Goal: Information Seeking & Learning: Understand process/instructions

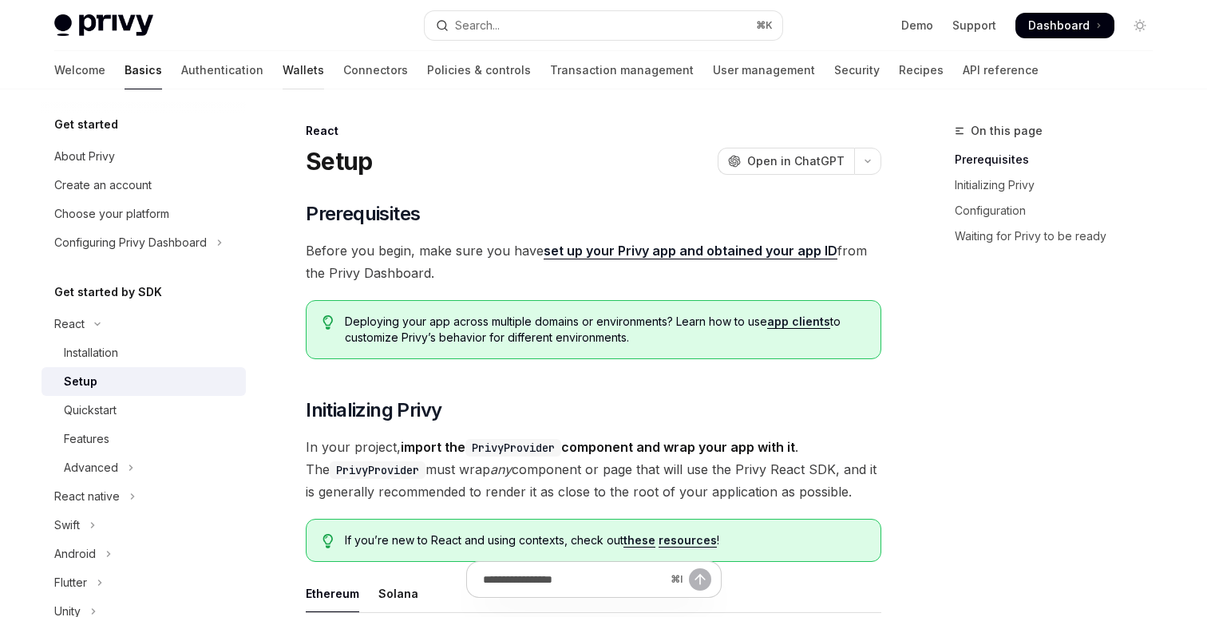
click at [282, 70] on link "Wallets" at bounding box center [302, 70] width 41 height 38
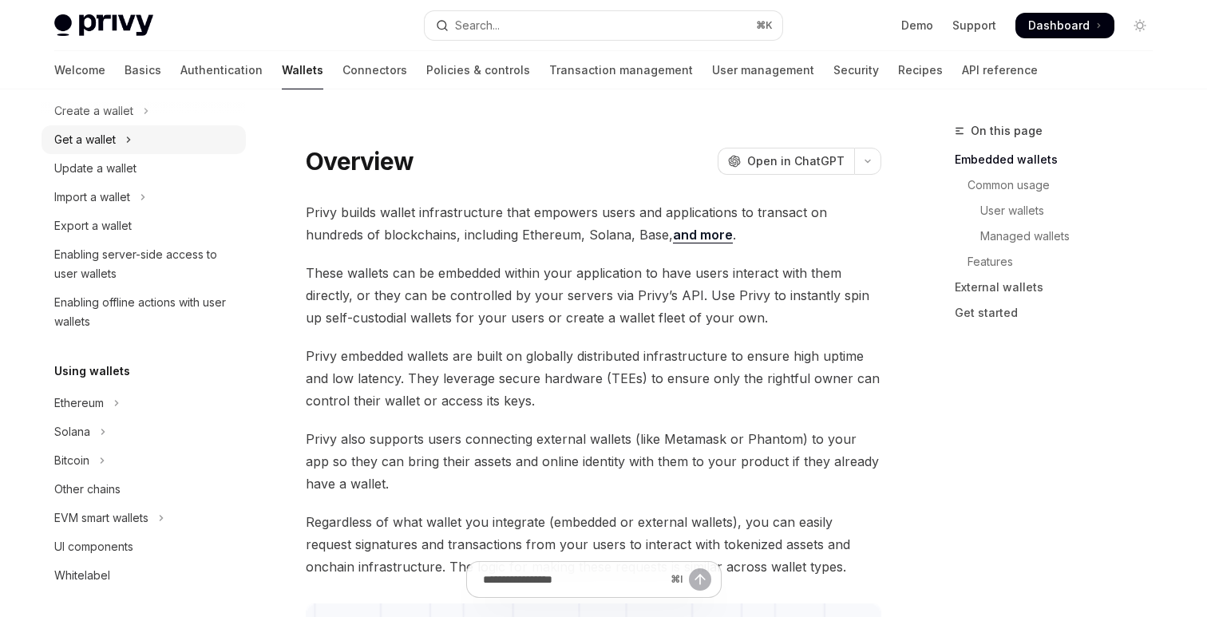
scroll to position [144, 0]
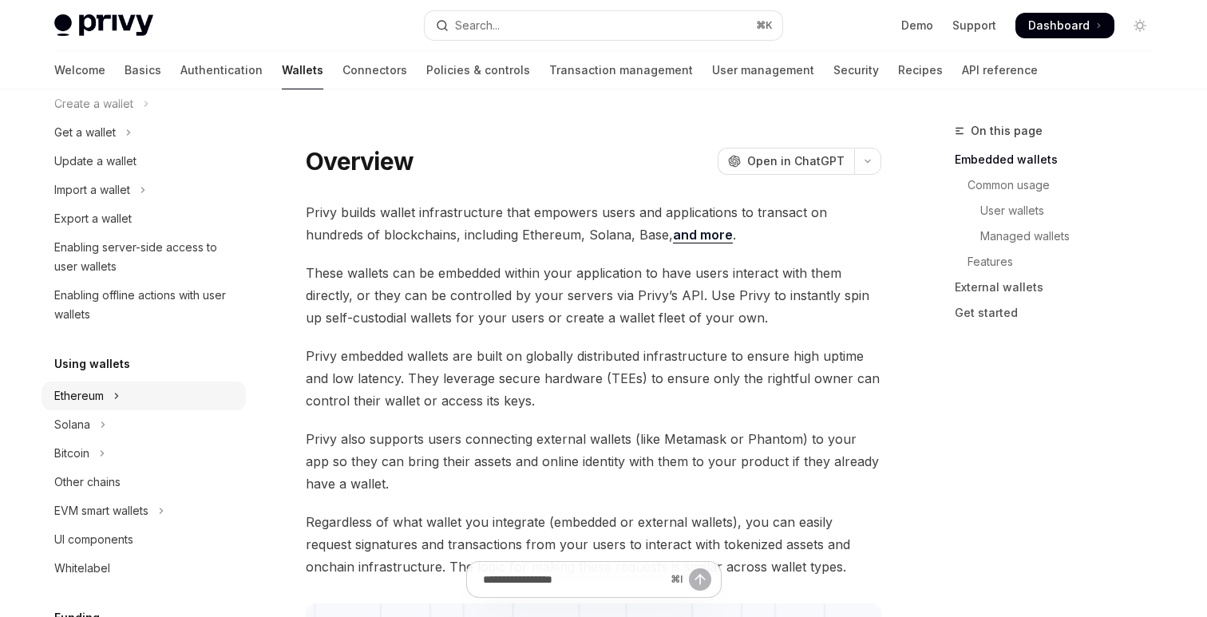
click at [75, 405] on button "Ethereum" at bounding box center [143, 395] width 204 height 29
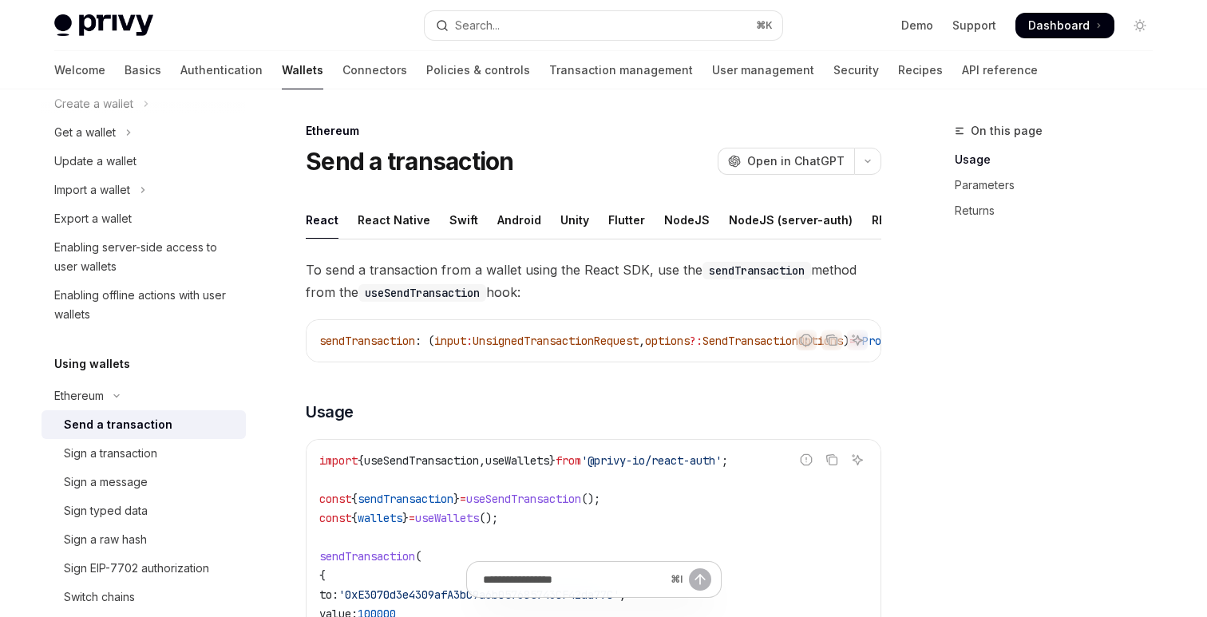
click at [563, 288] on span "To send a transaction from a wallet using the React SDK, use the sendTransactio…" at bounding box center [593, 281] width 575 height 45
click at [578, 285] on span "To send a transaction from a wallet using the React SDK, use the sendTransactio…" at bounding box center [593, 281] width 575 height 45
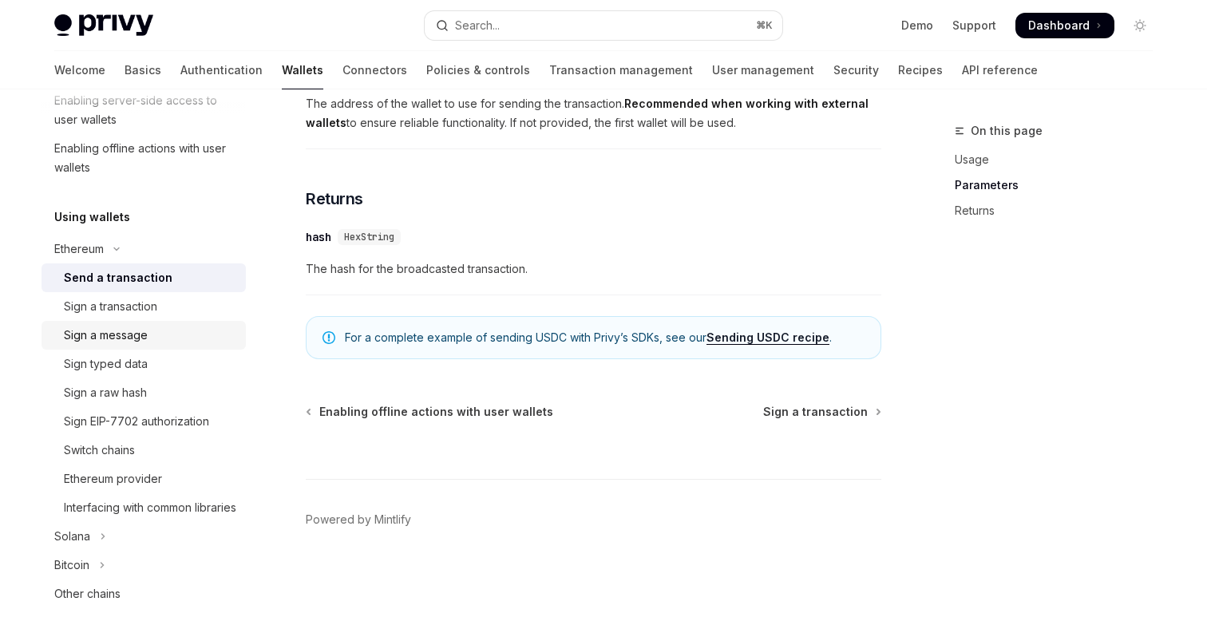
scroll to position [315, 0]
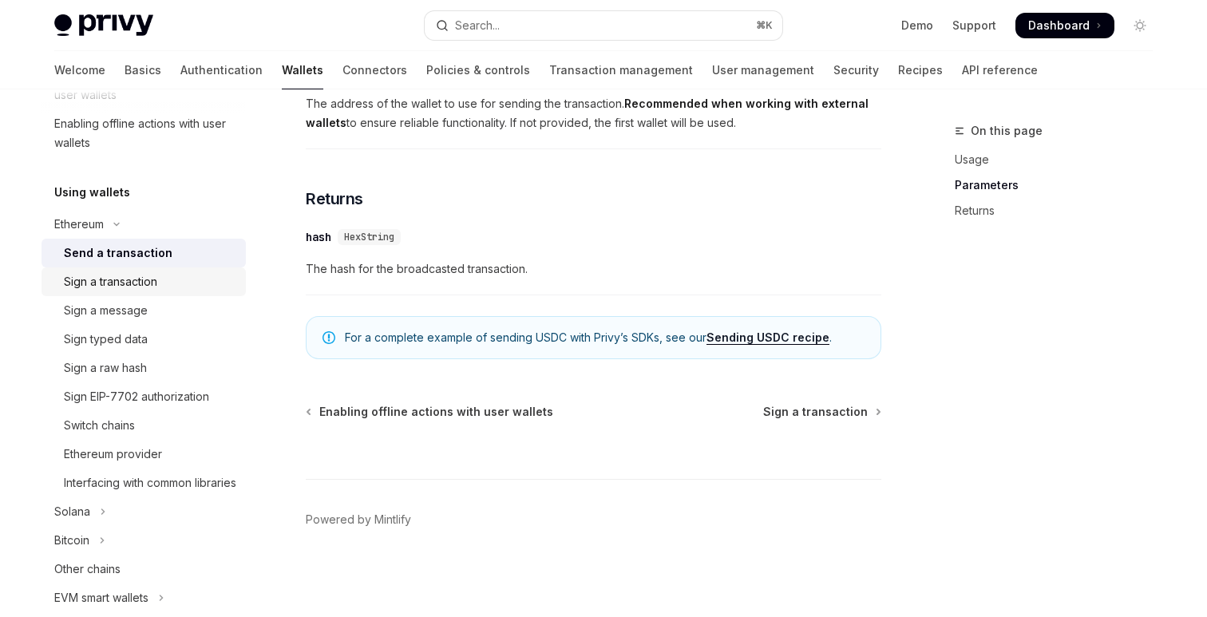
click at [113, 288] on div "Sign a transaction" at bounding box center [110, 281] width 93 height 19
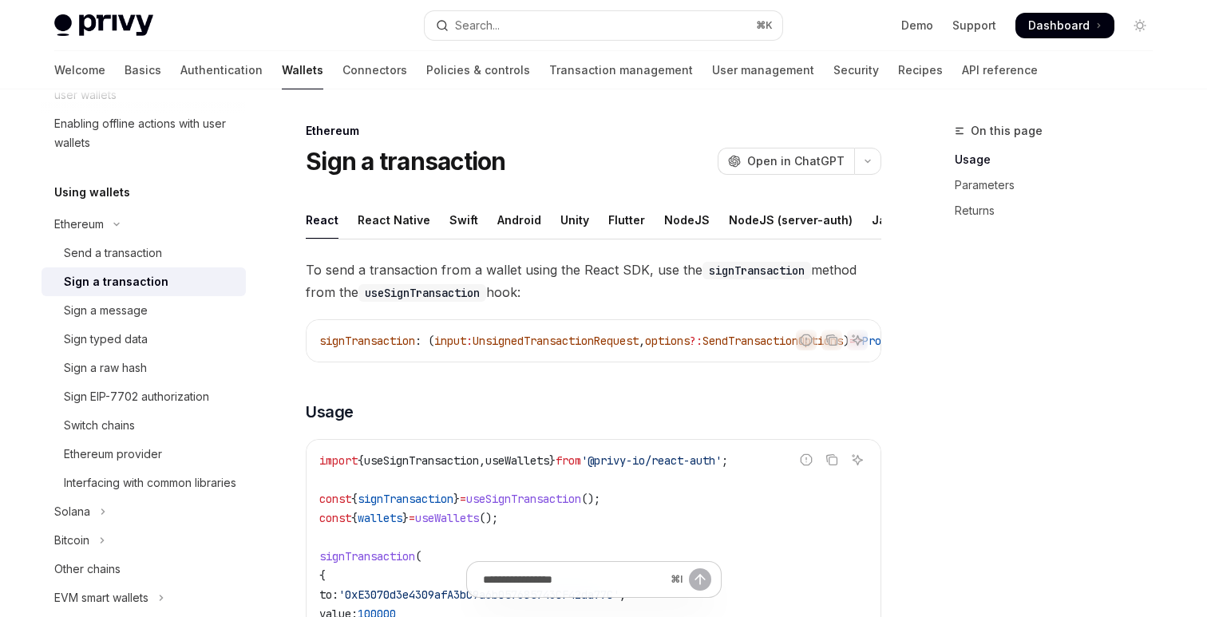
click at [539, 143] on div "Ethereum Sign a transaction OpenAI Open in ChatGPT" at bounding box center [593, 149] width 575 height 53
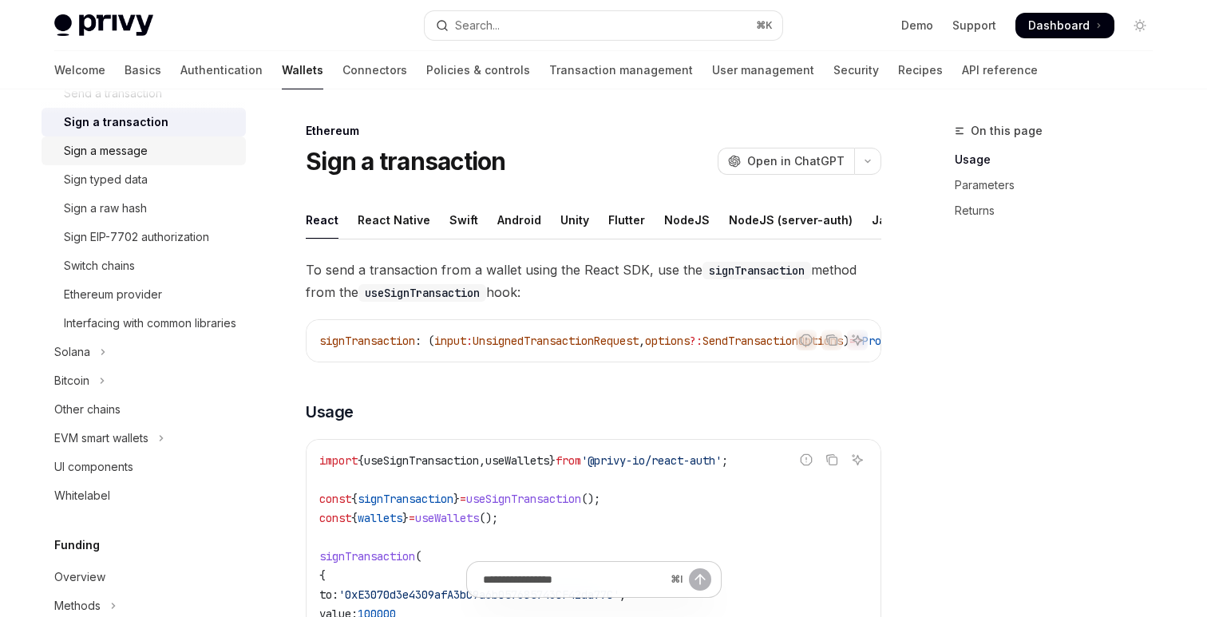
scroll to position [476, 0]
click at [154, 475] on div "UI components" at bounding box center [145, 465] width 182 height 19
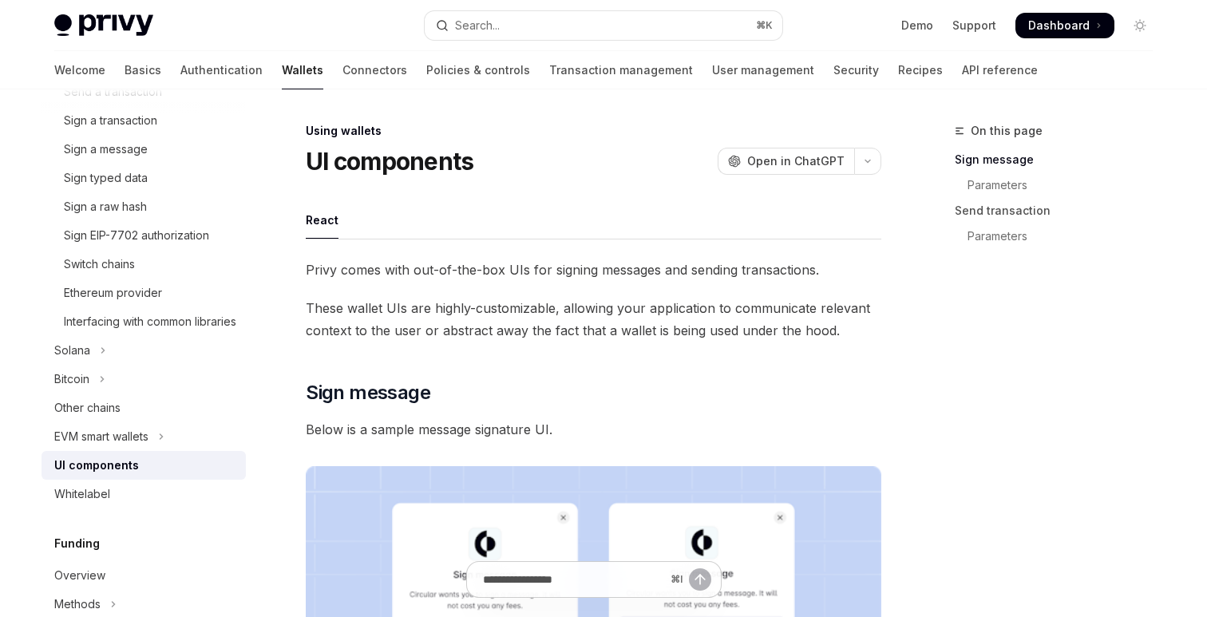
click at [468, 313] on span "These wallet UIs are highly-customizable, allowing your application to communic…" at bounding box center [593, 319] width 575 height 45
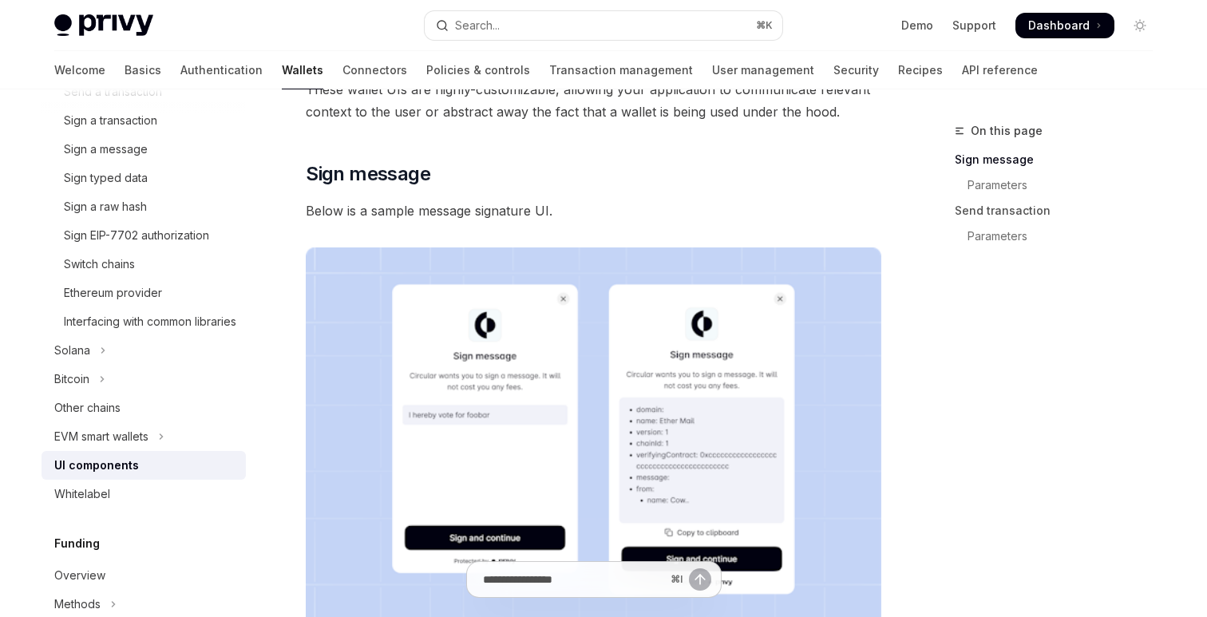
scroll to position [247, 0]
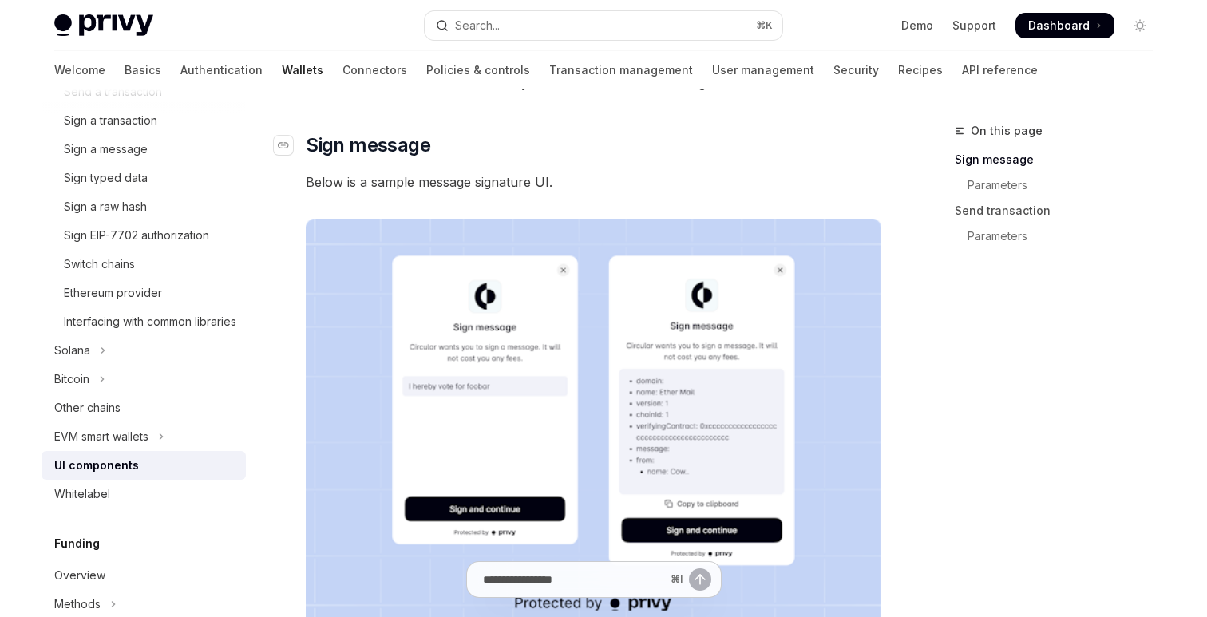
click at [537, 146] on h2 "​ Sign message" at bounding box center [593, 145] width 575 height 26
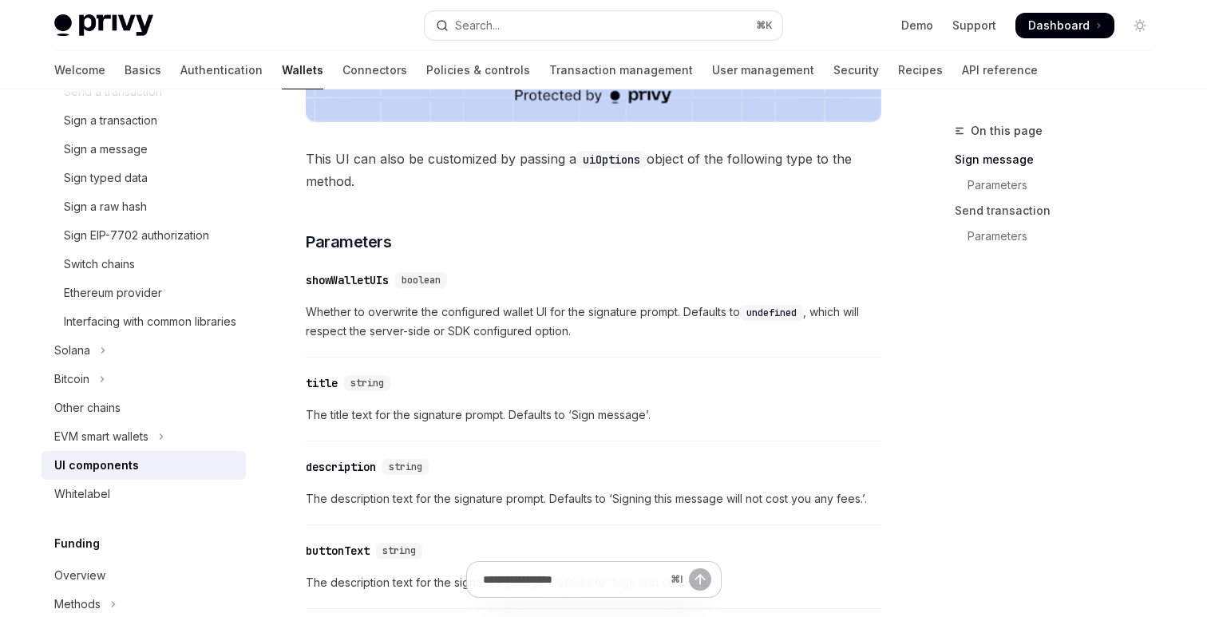
scroll to position [821, 0]
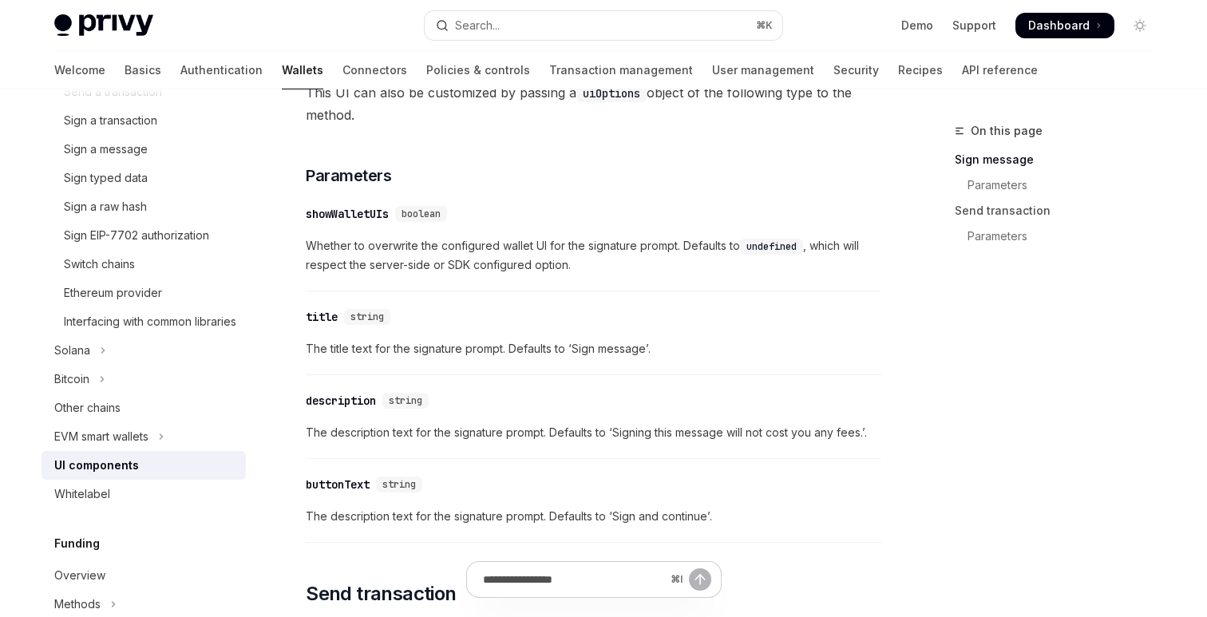
click at [584, 207] on div "​ showWalletUIs boolean" at bounding box center [585, 213] width 559 height 19
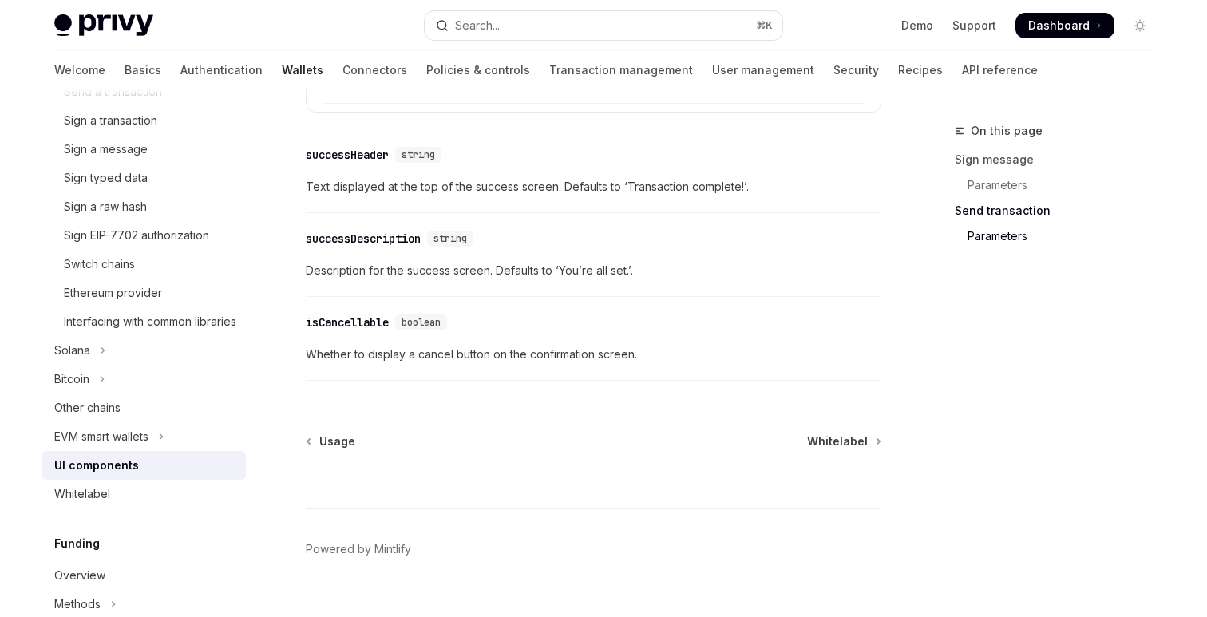
scroll to position [2960, 0]
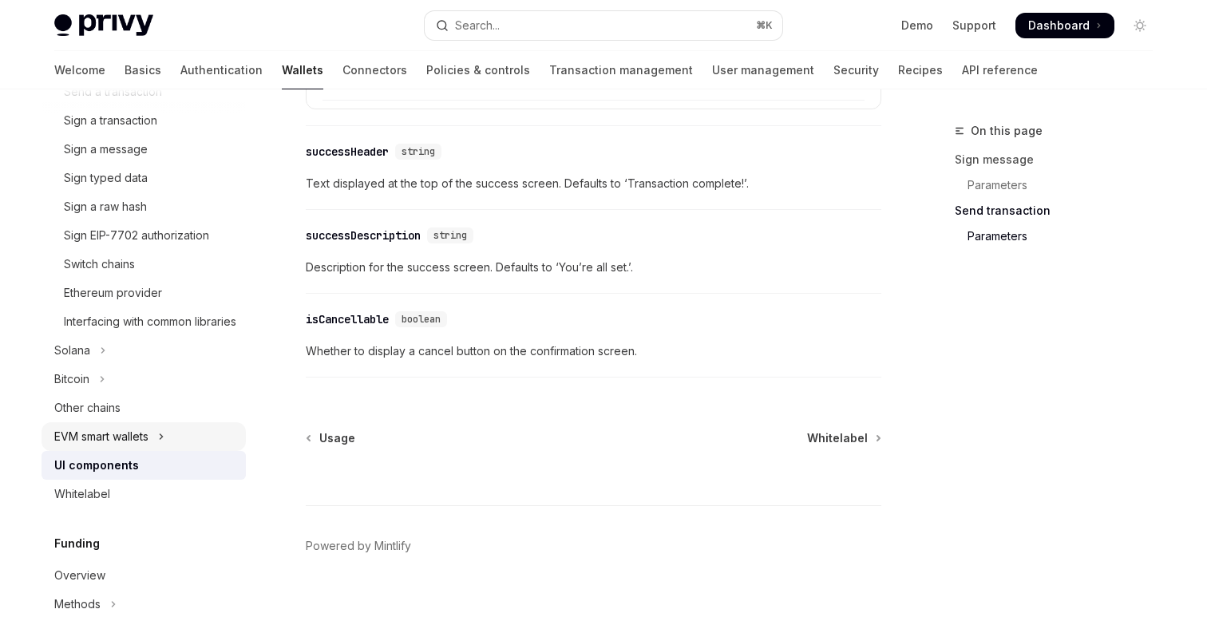
click at [93, 451] on button "EVM smart wallets" at bounding box center [143, 436] width 204 height 29
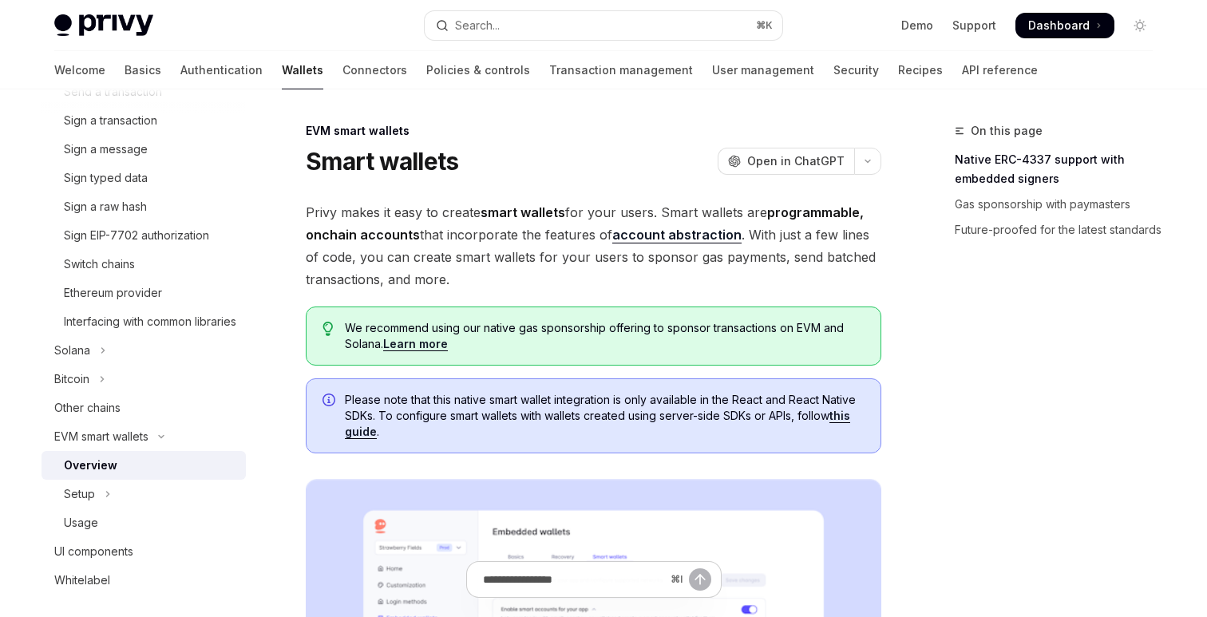
click at [512, 274] on span "Privy makes it easy to create smart wallets for your users. Smart wallets are p…" at bounding box center [593, 245] width 575 height 89
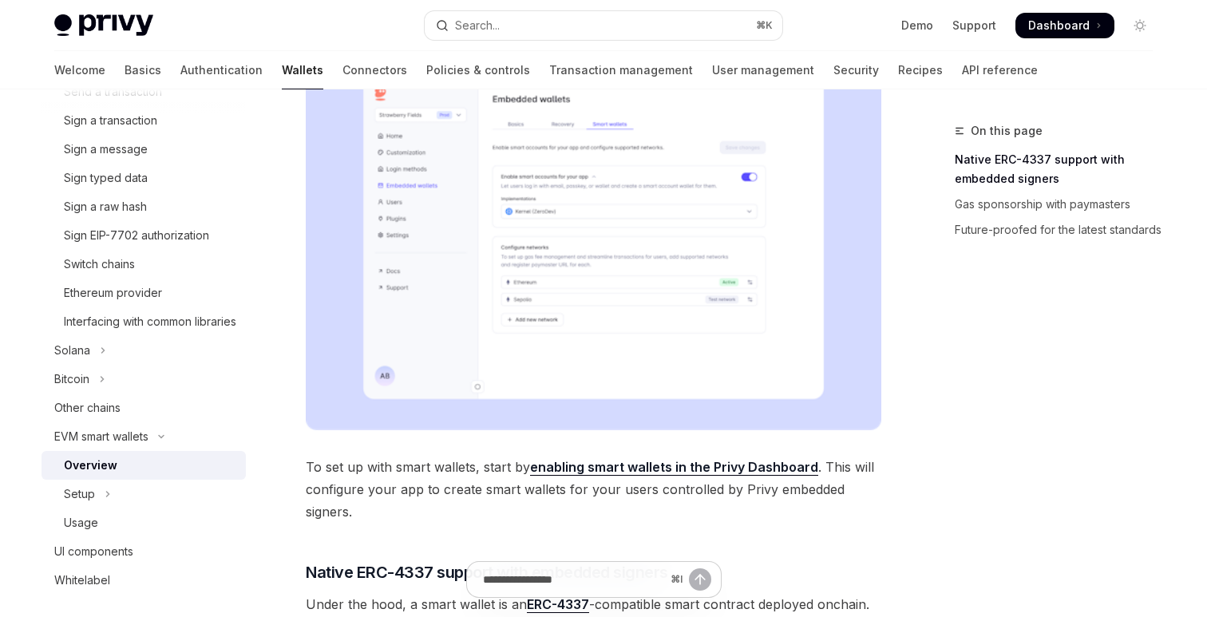
scroll to position [535, 0]
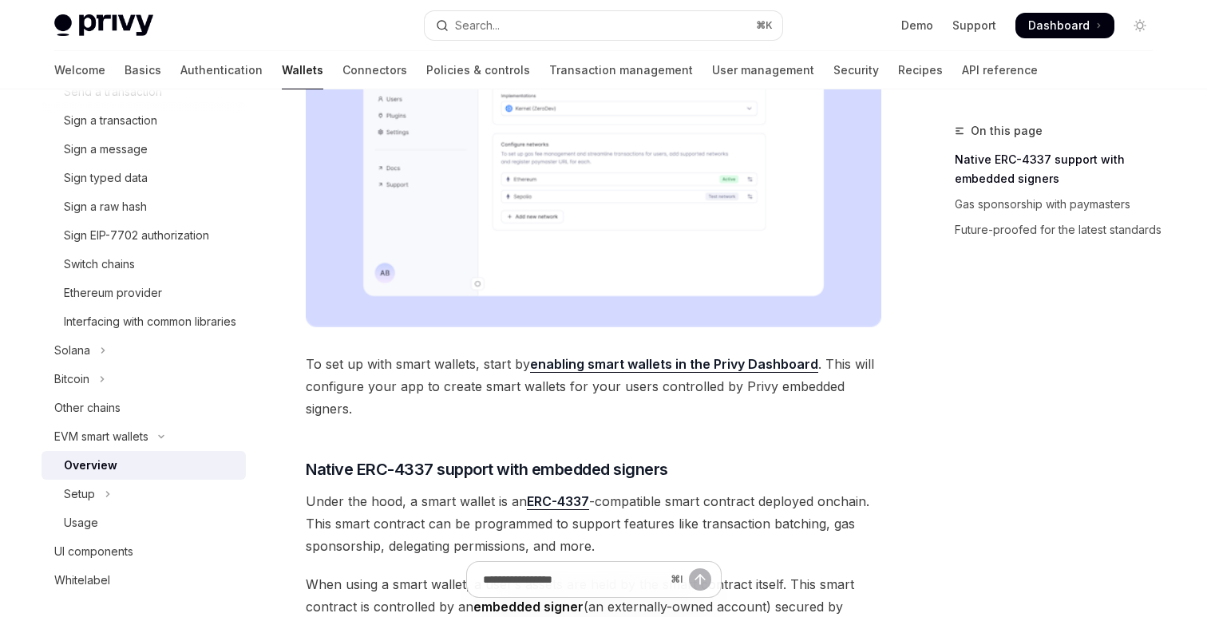
click at [516, 415] on span "To set up with smart wallets, start by enabling smart wallets in the Privy Dash…" at bounding box center [593, 386] width 575 height 67
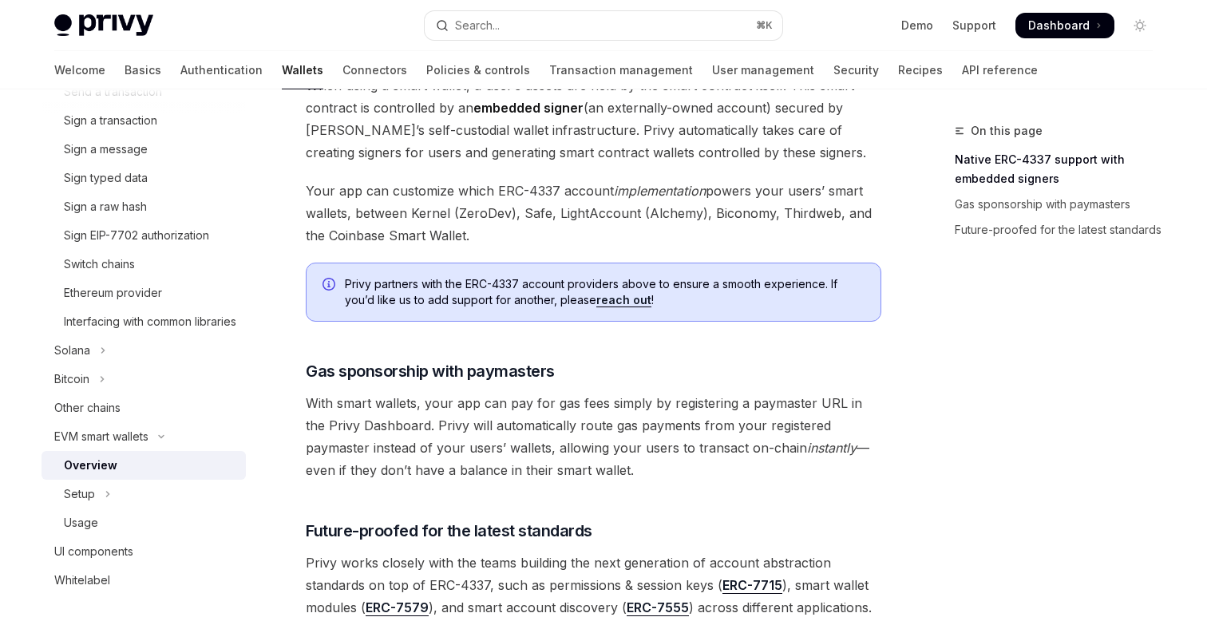
scroll to position [1316, 0]
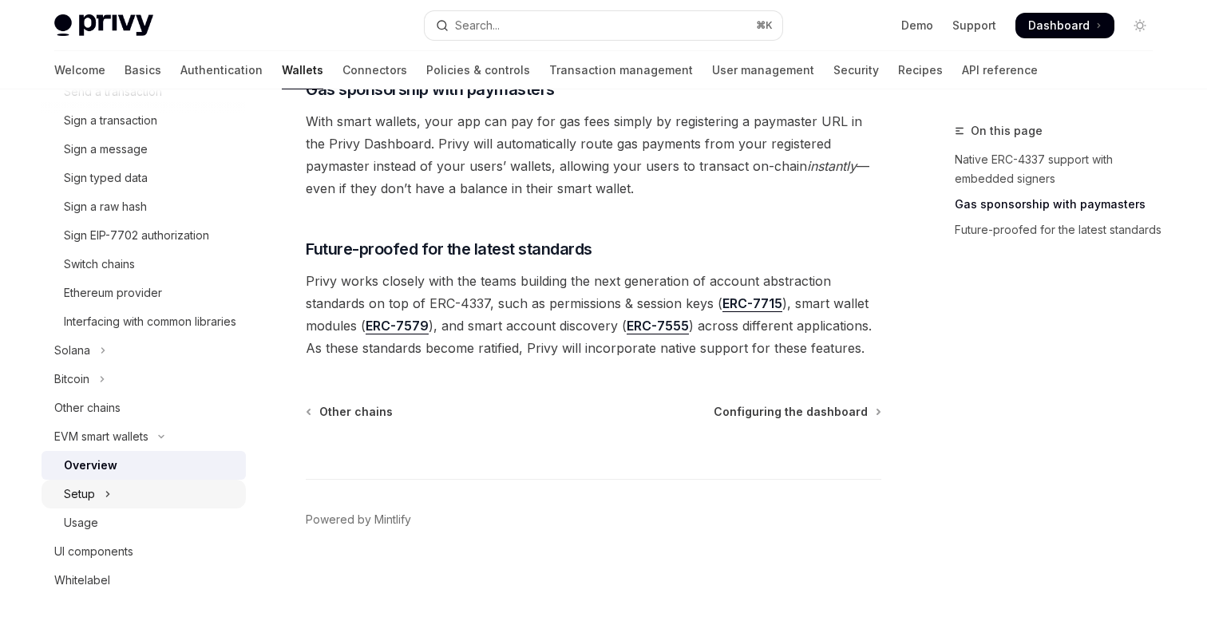
click at [95, 508] on button "Setup" at bounding box center [143, 494] width 204 height 29
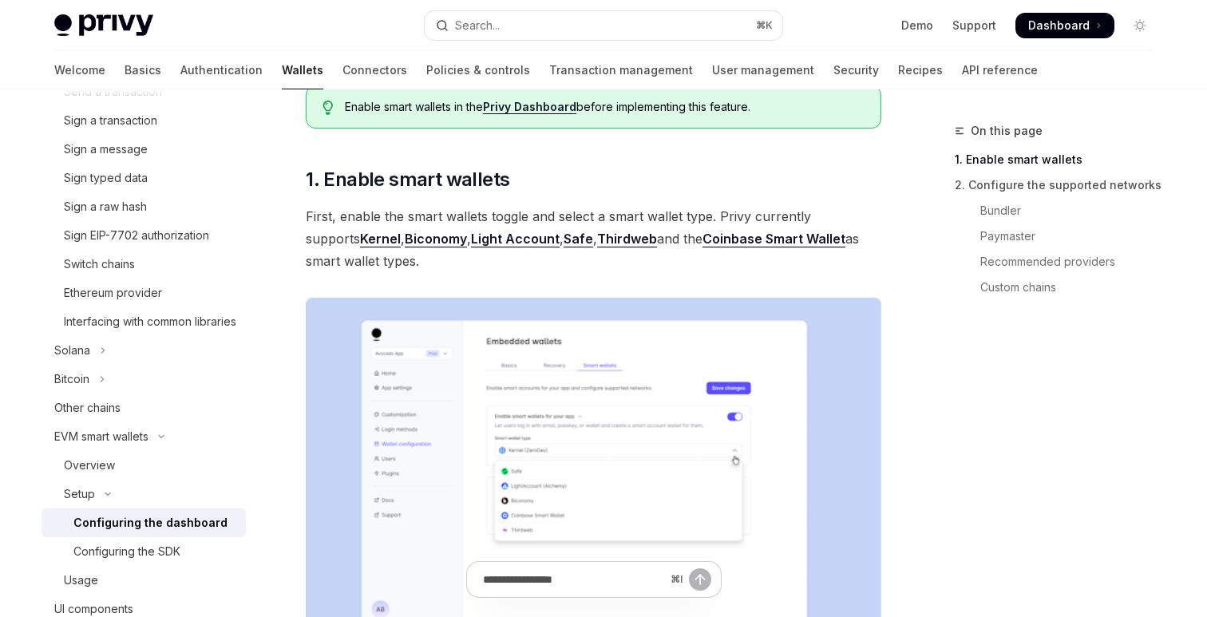
scroll to position [243, 0]
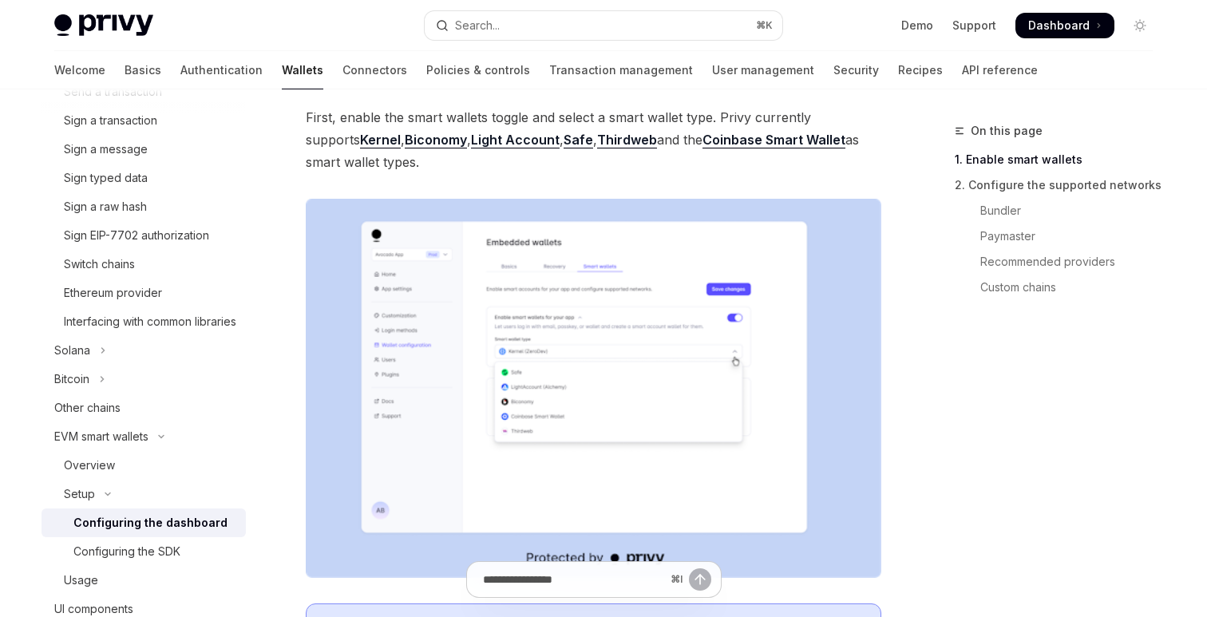
click at [539, 169] on span "First, enable the smart wallets toggle and select a smart wallet type. Privy cu…" at bounding box center [593, 139] width 575 height 67
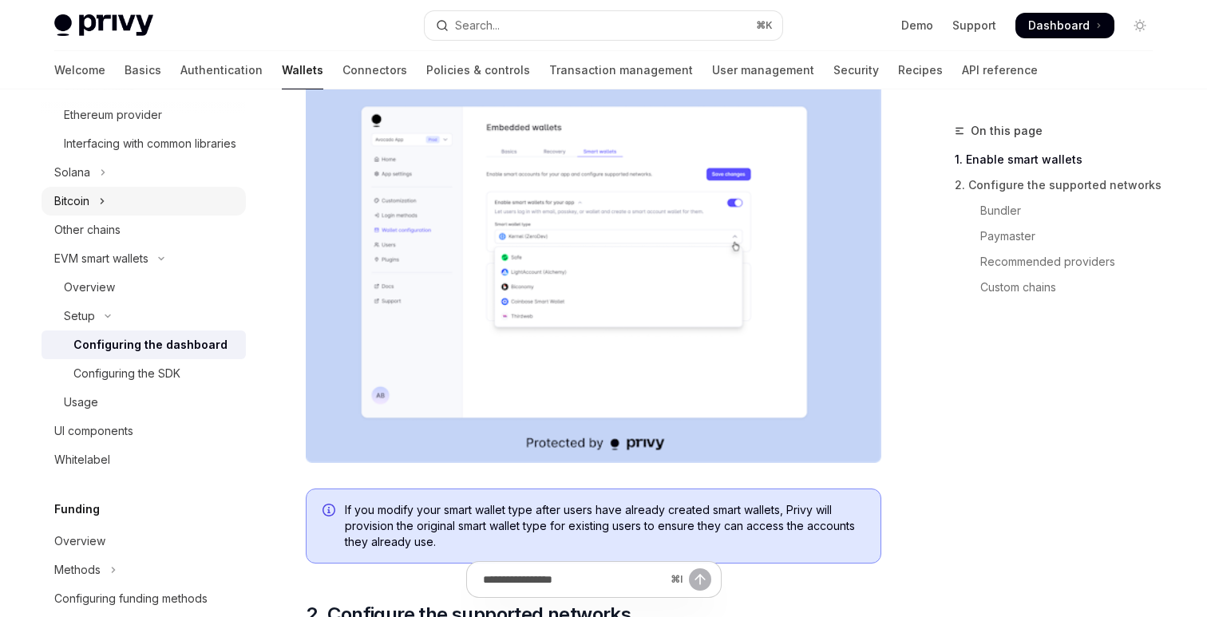
scroll to position [672, 0]
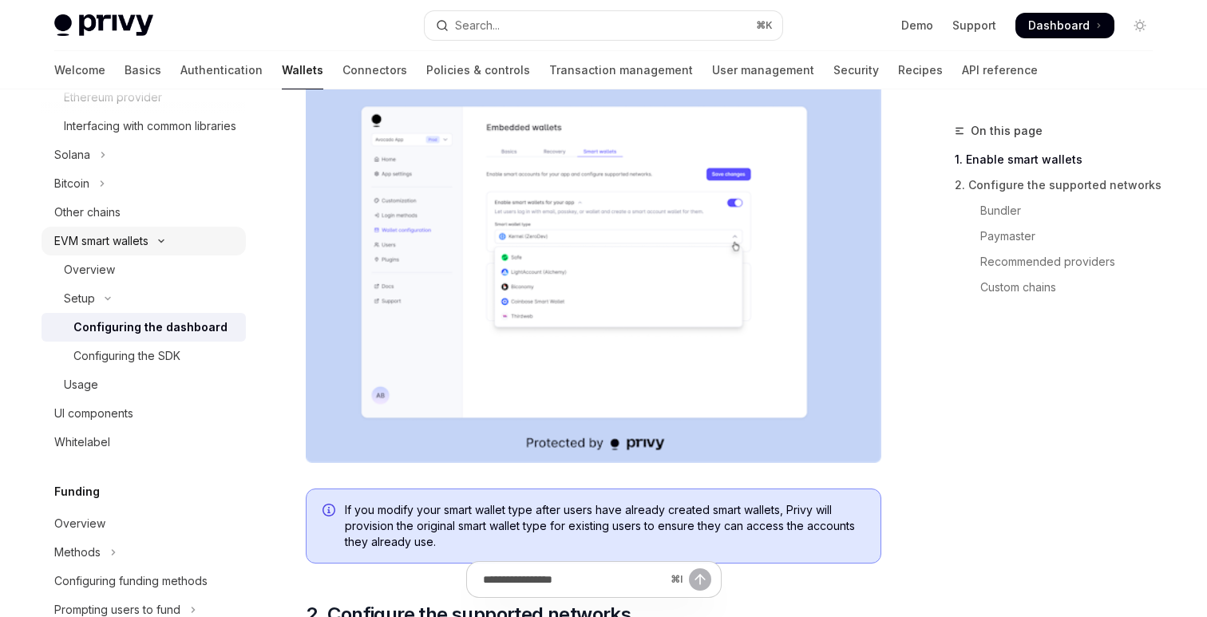
click at [160, 244] on icon "Toggle EVM smart wallets section" at bounding box center [161, 241] width 19 height 6
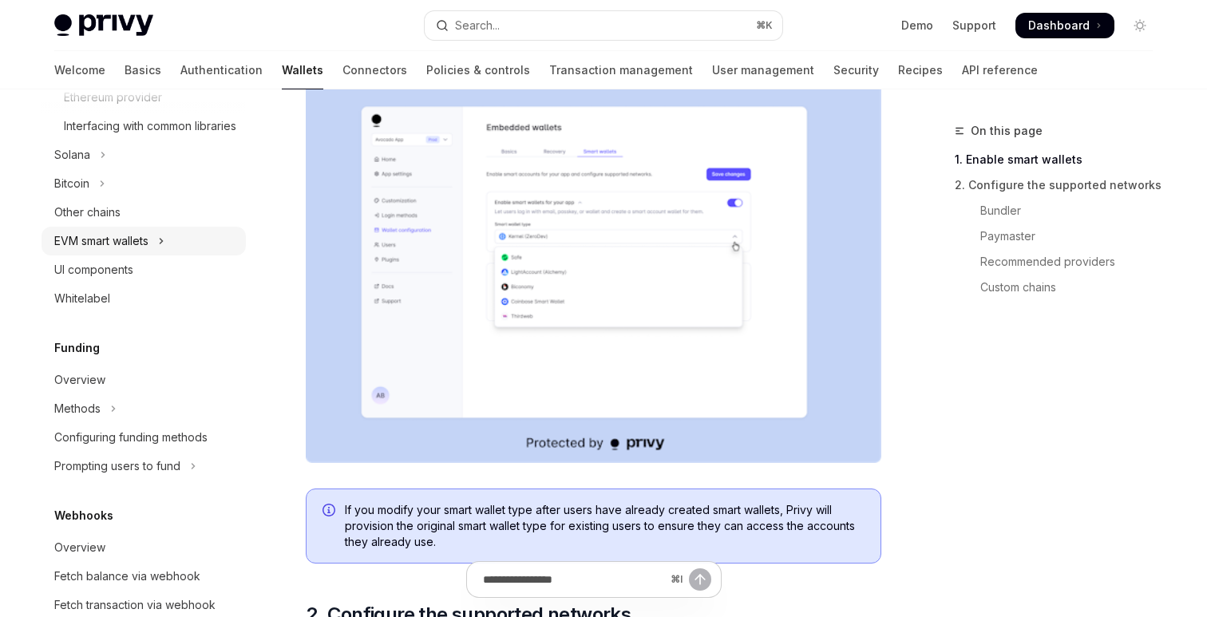
click at [160, 255] on button "EVM smart wallets" at bounding box center [143, 241] width 204 height 29
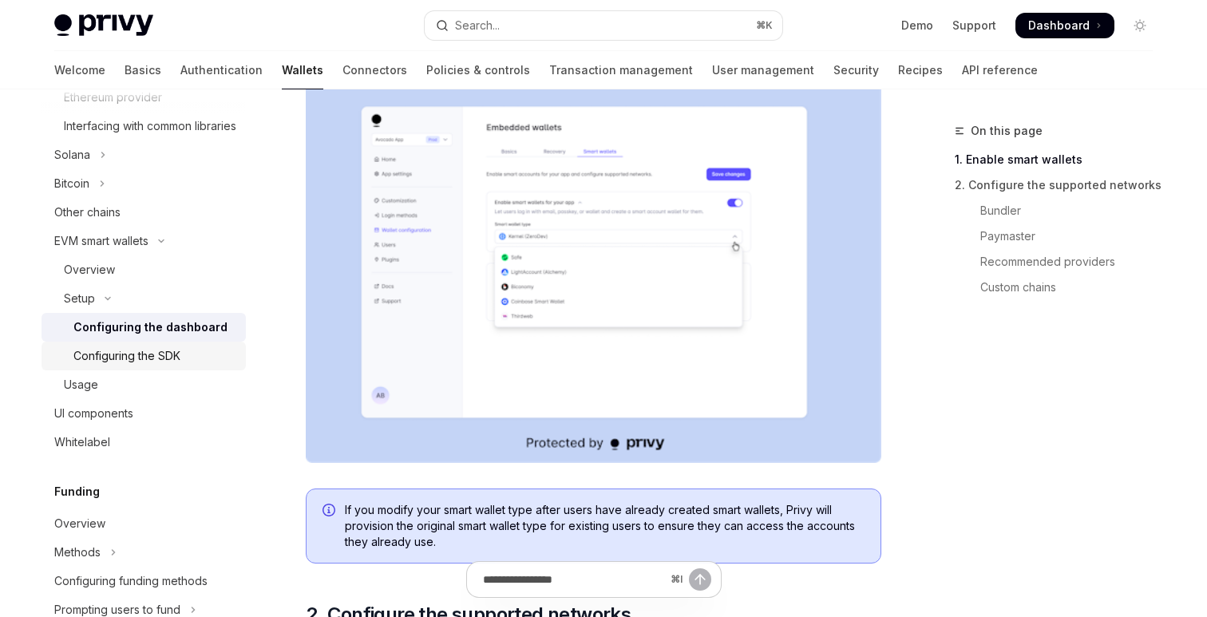
click at [120, 365] on div "Configuring the SDK" at bounding box center [126, 355] width 107 height 19
type textarea "*"
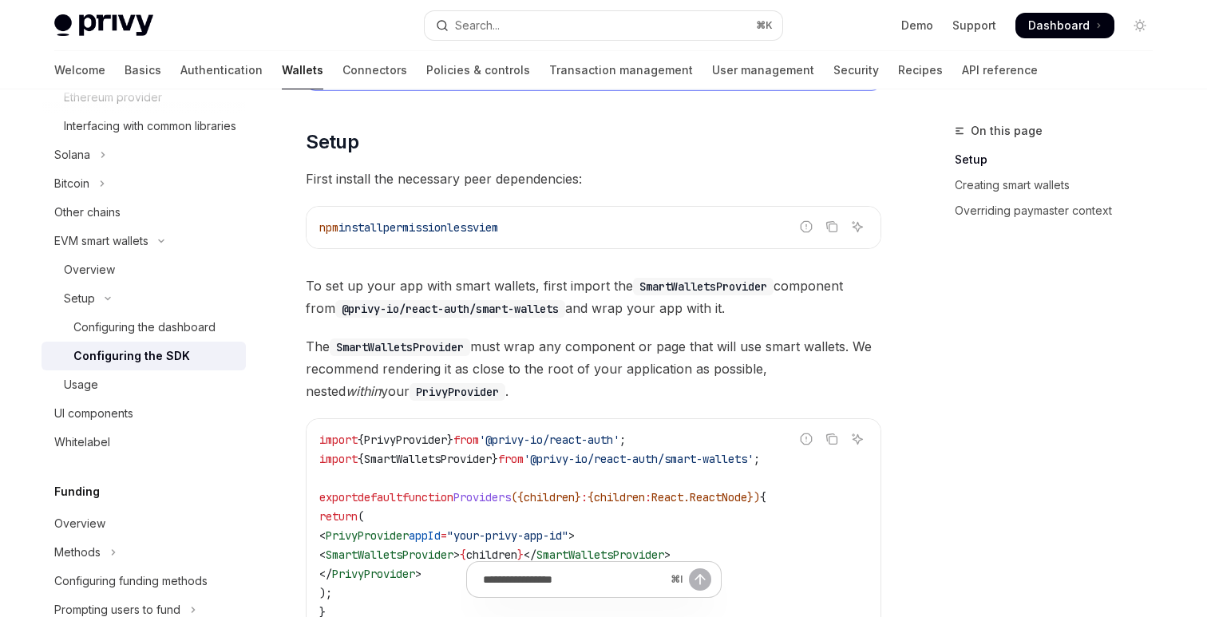
scroll to position [346, 0]
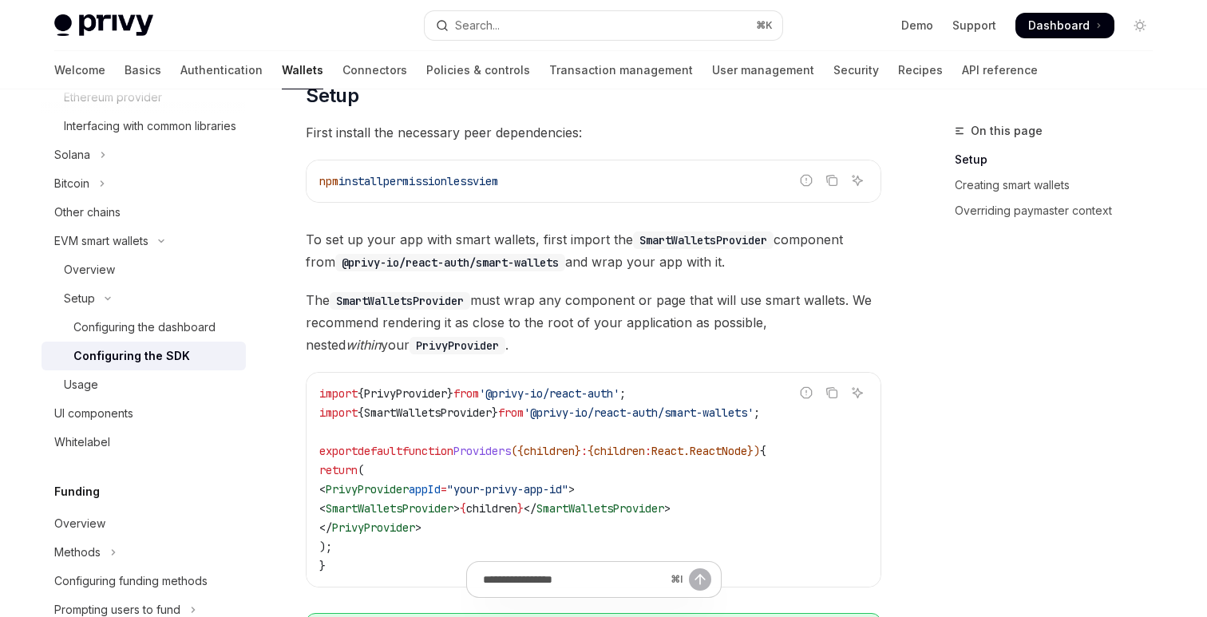
click at [541, 290] on span "The SmartWalletsProvider must wrap any component or page that will use smart wa…" at bounding box center [593, 322] width 575 height 67
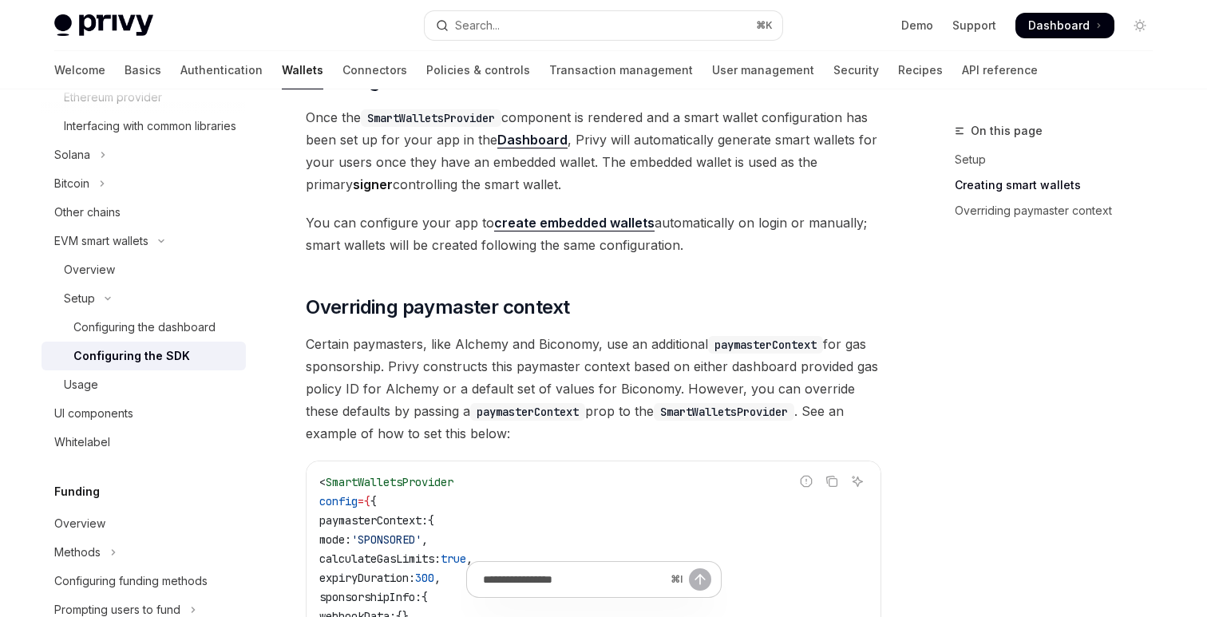
scroll to position [1032, 0]
